Goal: Check status: Check status

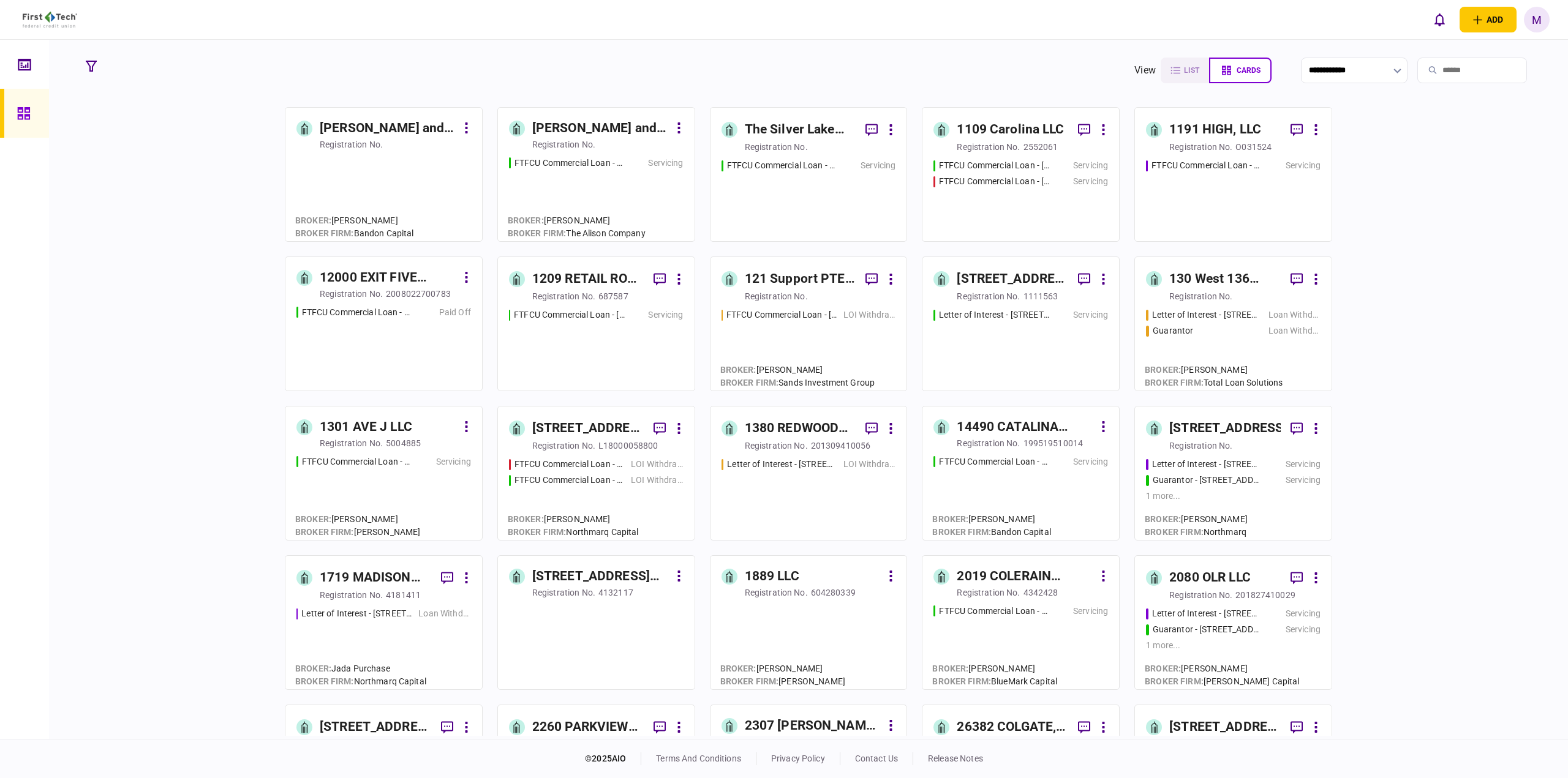
click at [1432, 65] on input "search" at bounding box center [1471, 70] width 109 height 26
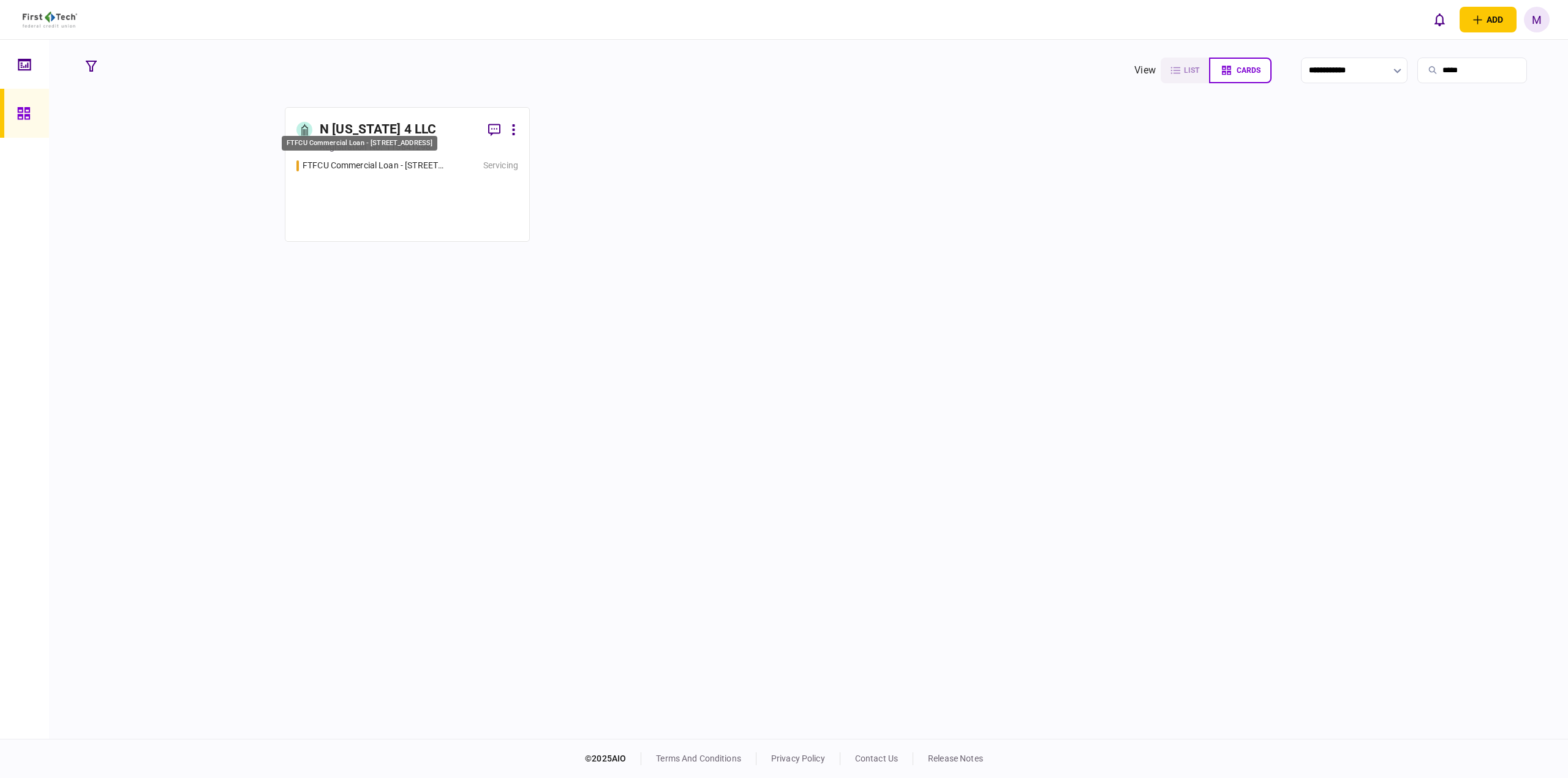
type input "*****"
click at [406, 170] on div "FTFCU Commercial Loan - [STREET_ADDRESS]" at bounding box center [373, 166] width 143 height 13
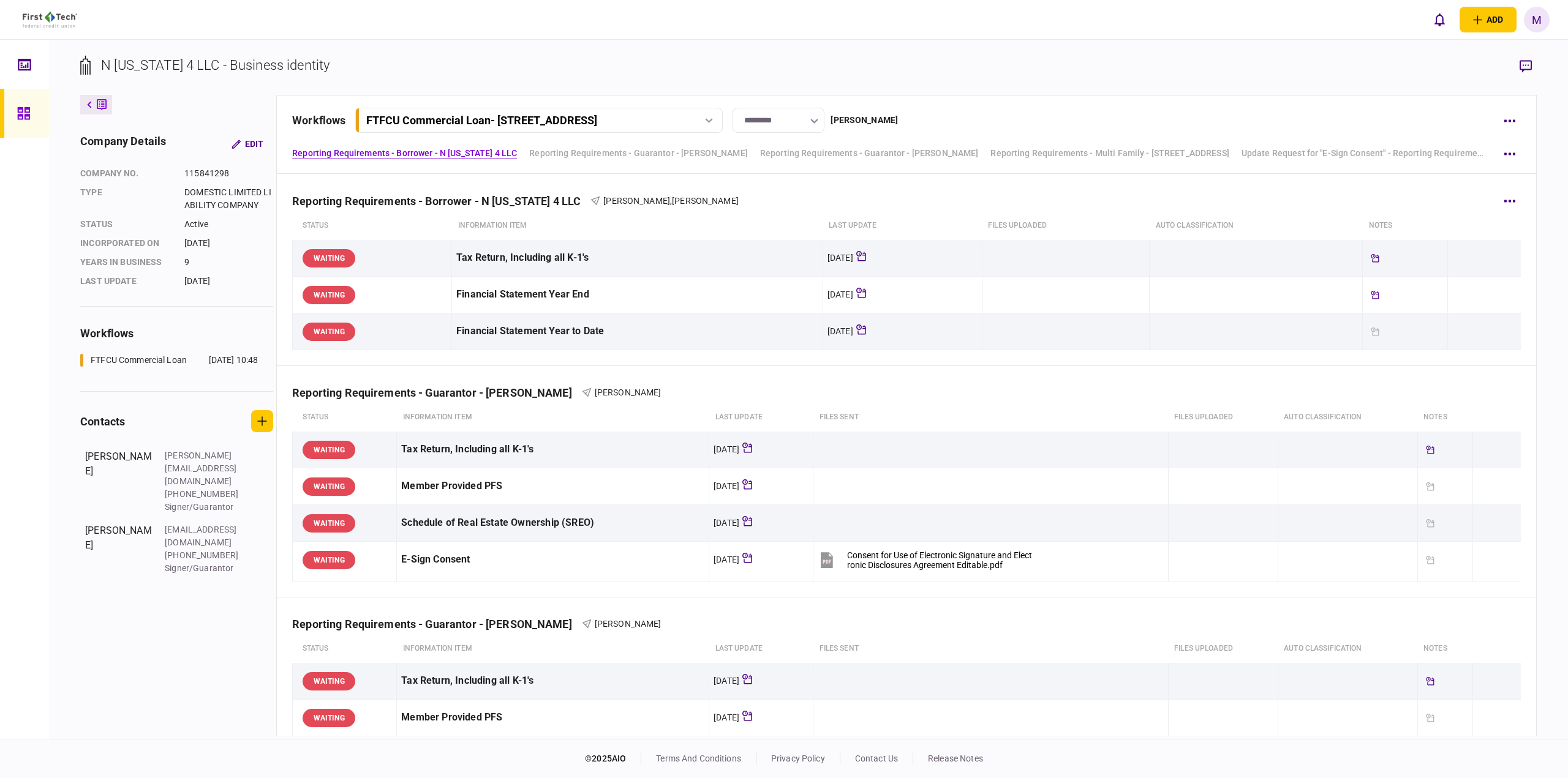
click at [958, 187] on div "Reporting Requirements - Borrower - N [US_STATE] 4 LLC [PERSON_NAME] , [PERSON_…" at bounding box center [906, 194] width 1229 height 38
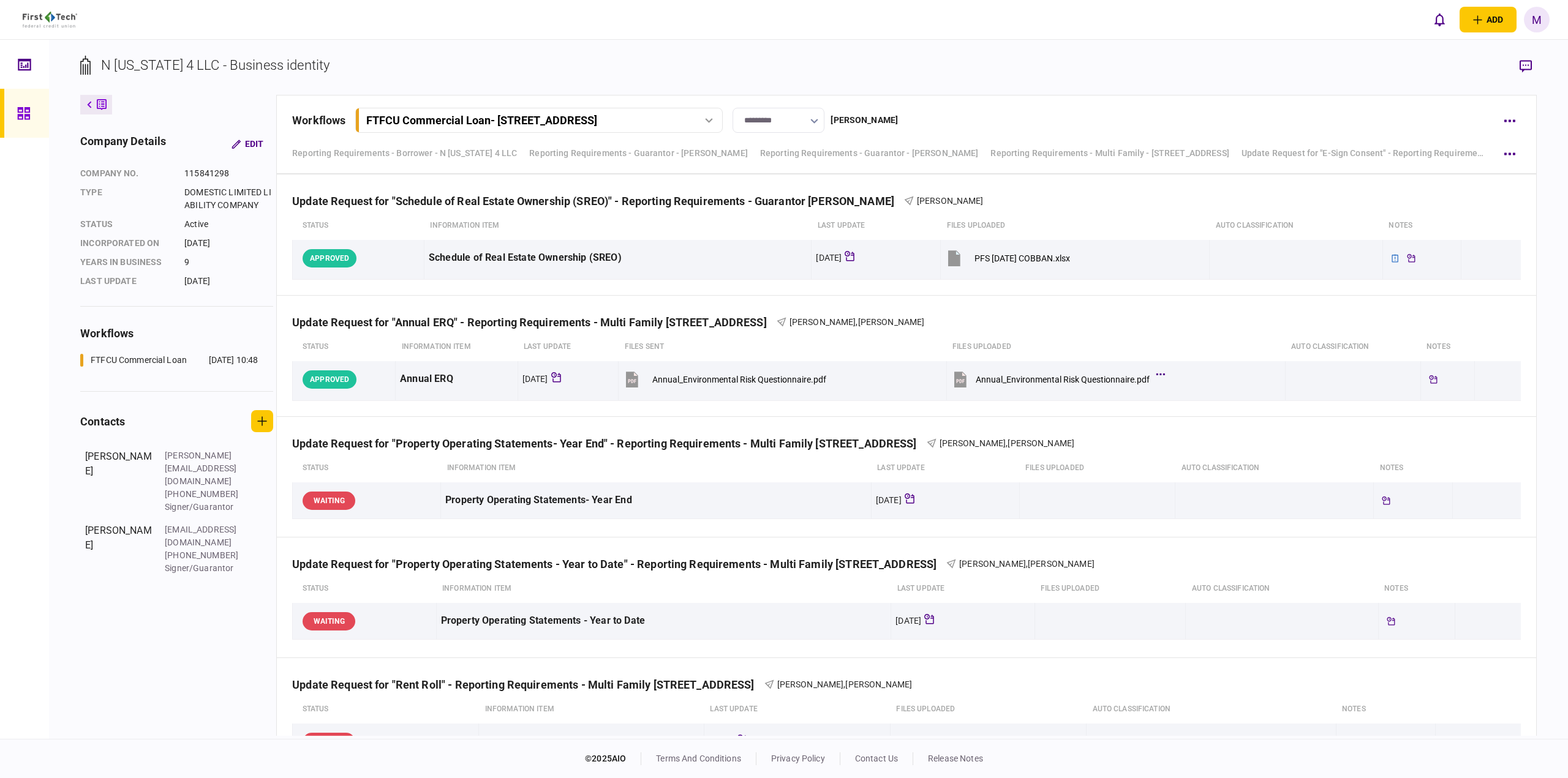
scroll to position [1176, 0]
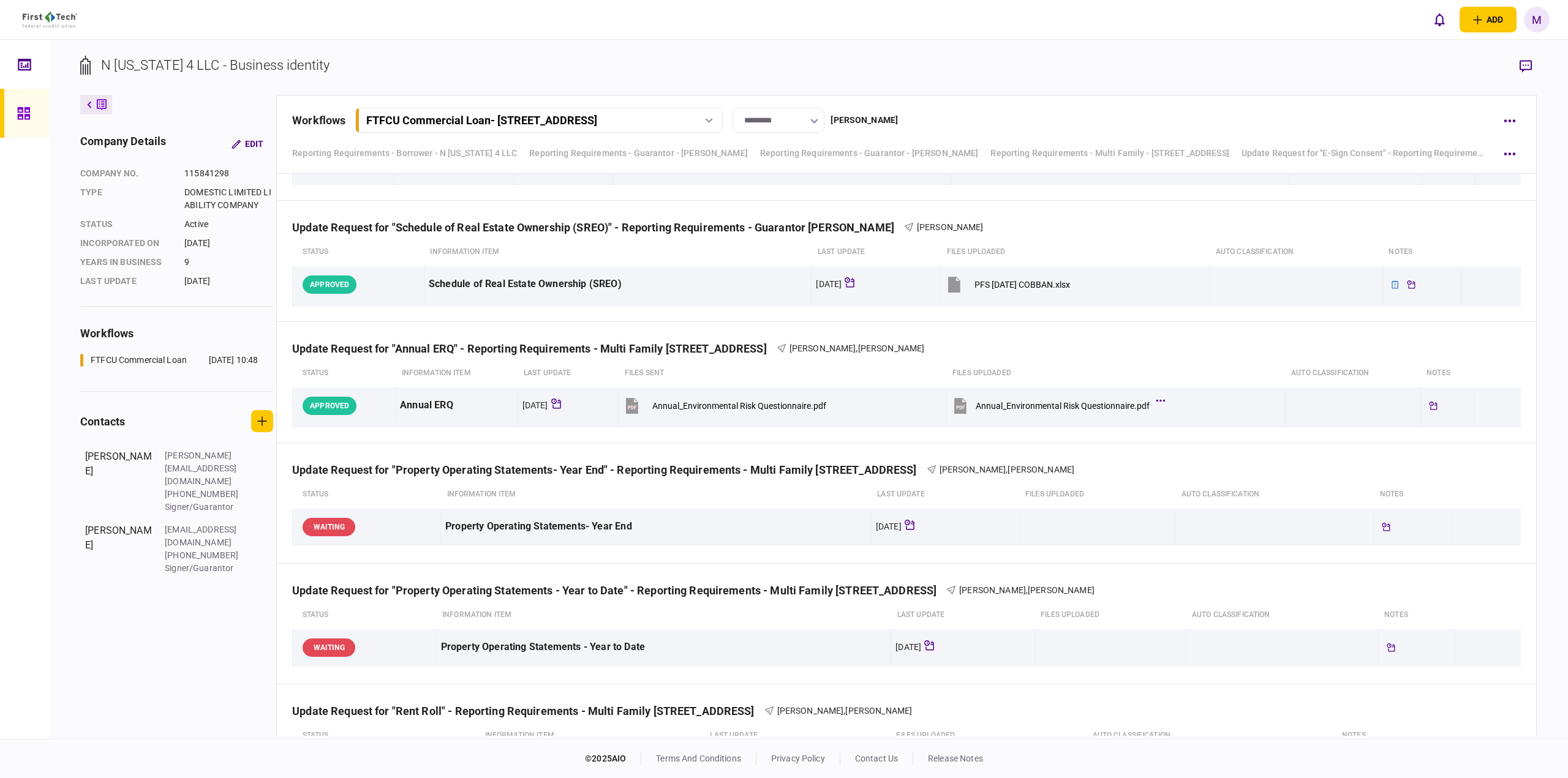
click at [964, 98] on div "workflows FTFCU Commercial Loan - [STREET_ADDRESS] FTFCU Commercial Loan - [STR…" at bounding box center [906, 134] width 1260 height 79
click at [1020, 194] on div "Update Request for "E-Sign Consent" - Reporting Requirements - Guarantor [PERSO…" at bounding box center [906, 140] width 1259 height 121
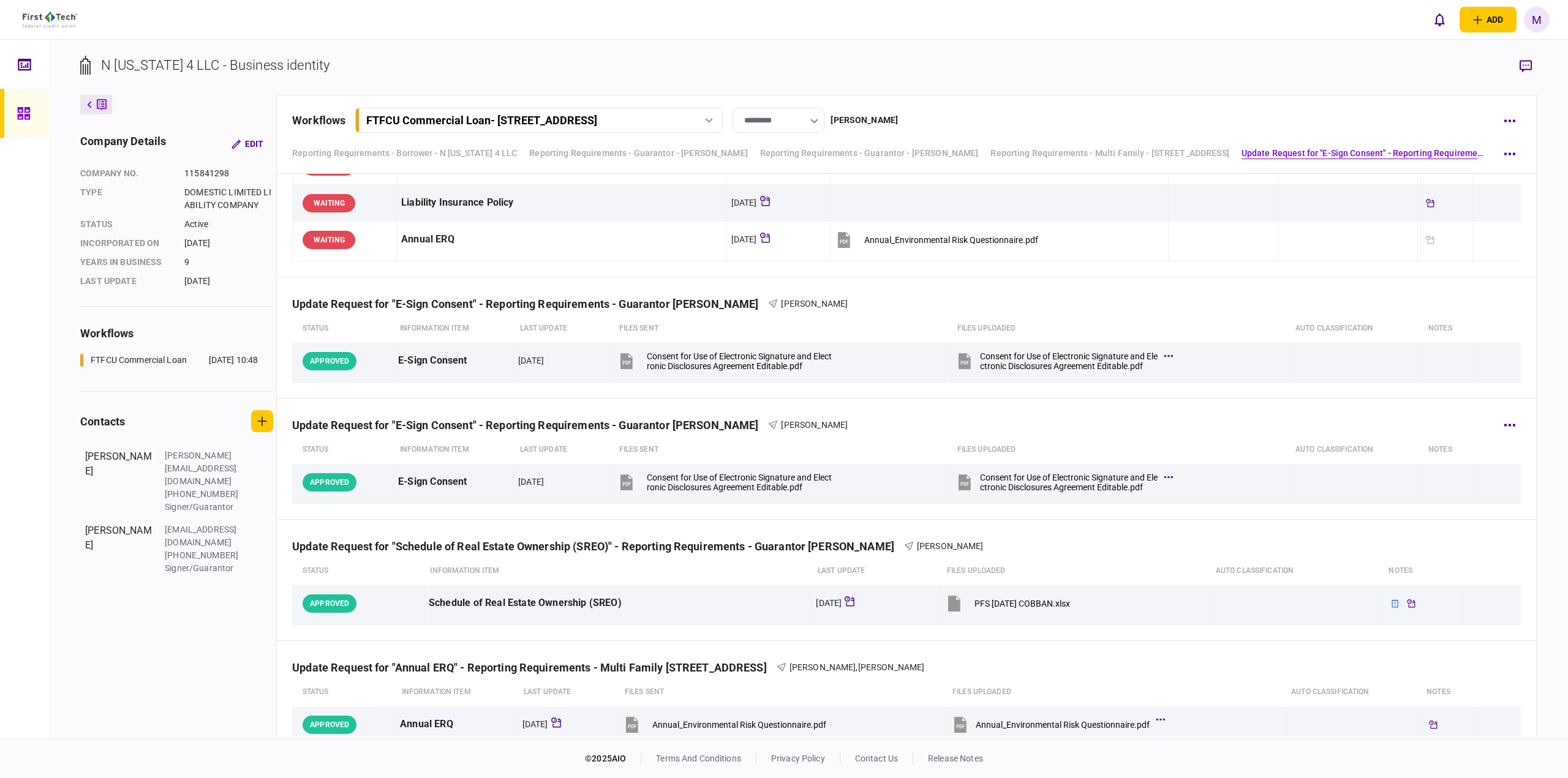
scroll to position [857, 0]
click at [1525, 64] on icon "button" at bounding box center [1526, 66] width 13 height 13
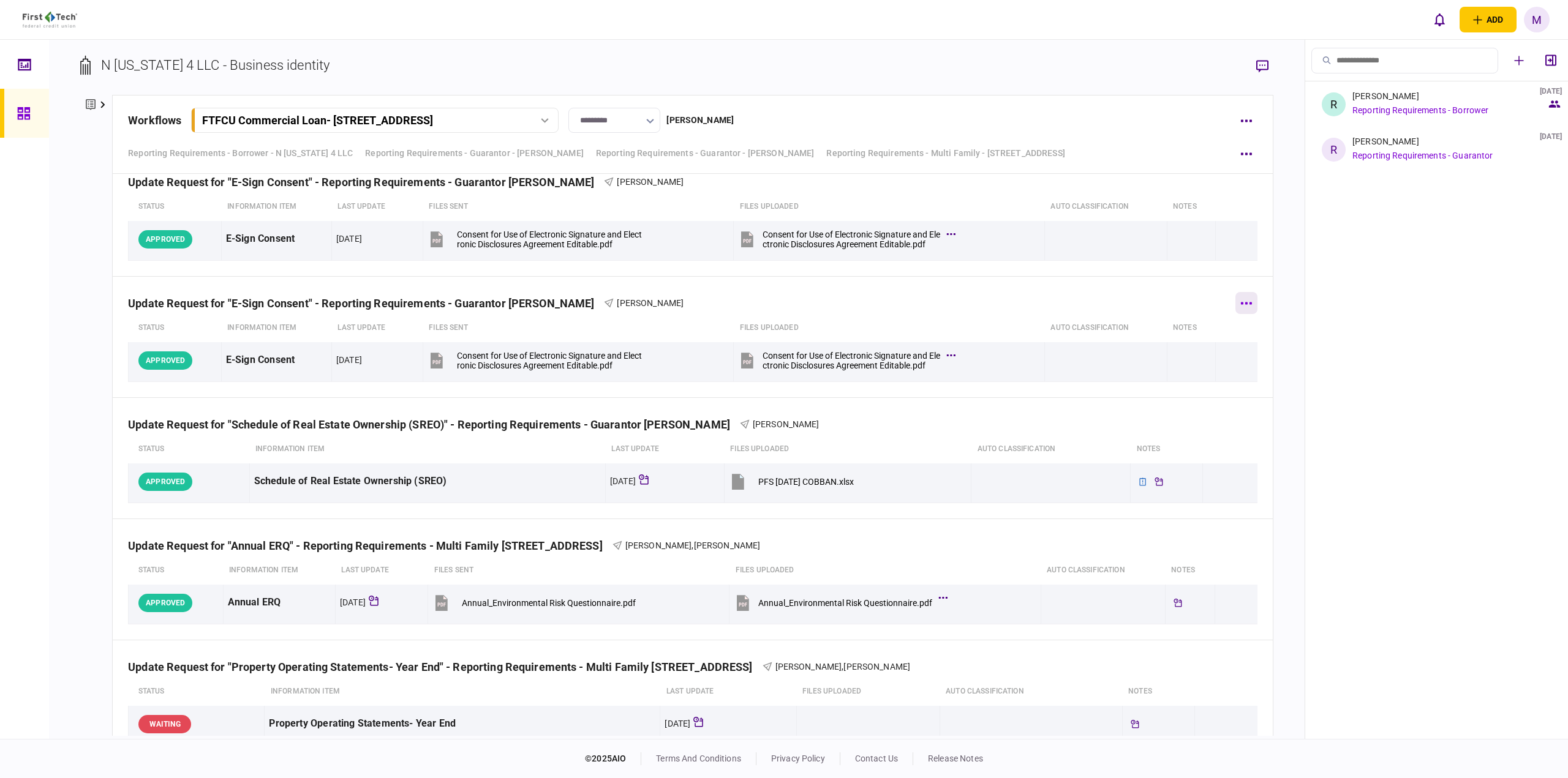
scroll to position [903, 0]
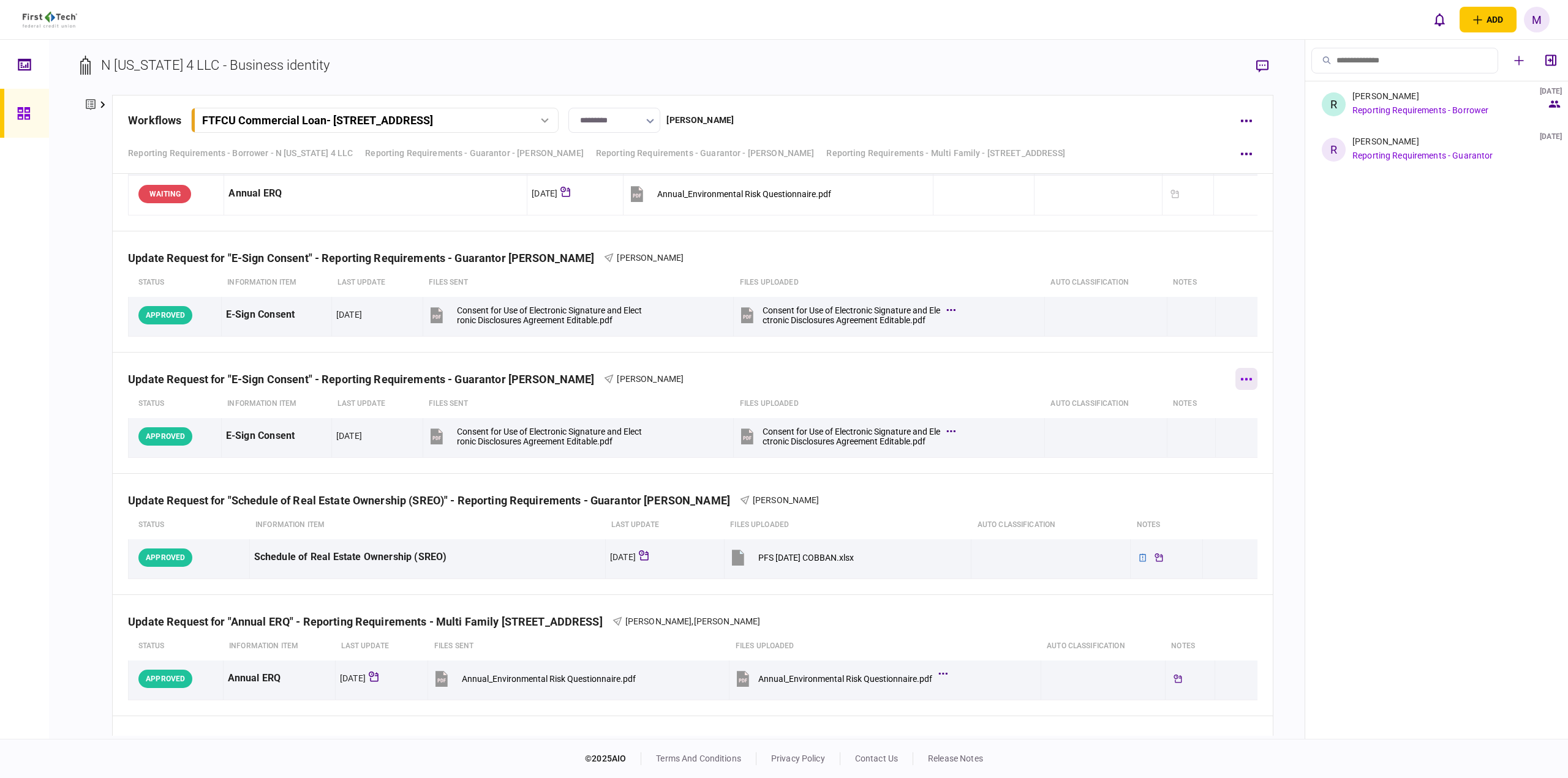
click at [1246, 376] on button "button" at bounding box center [1246, 379] width 22 height 22
click at [1358, 261] on div at bounding box center [784, 389] width 1568 height 778
click at [659, 360] on div "Update Request for "E-Sign Consent" - Reporting Requirements - Guarantor [PERSO…" at bounding box center [692, 371] width 1129 height 38
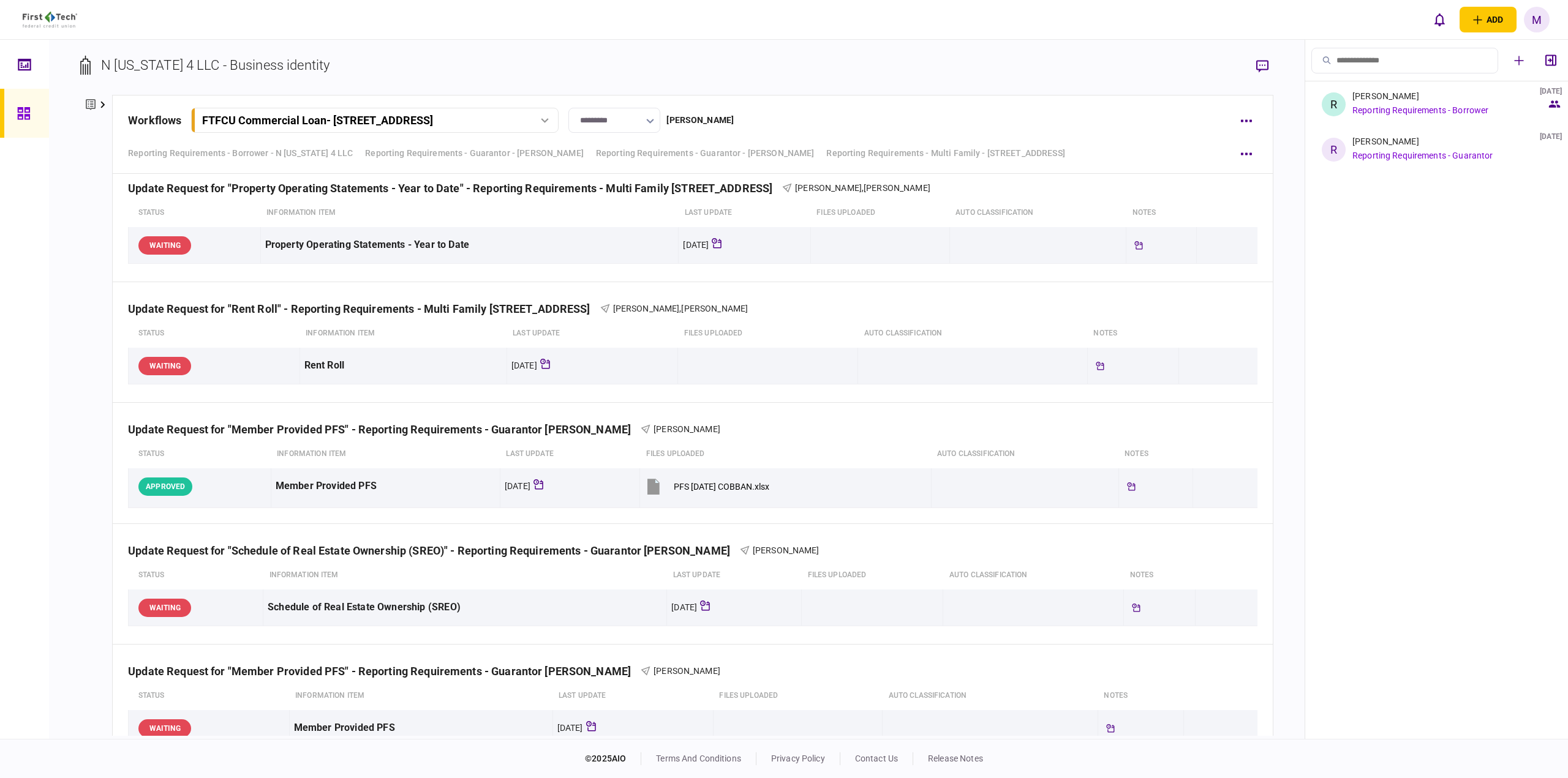
scroll to position [1588, 0]
